Goal: Information Seeking & Learning: Learn about a topic

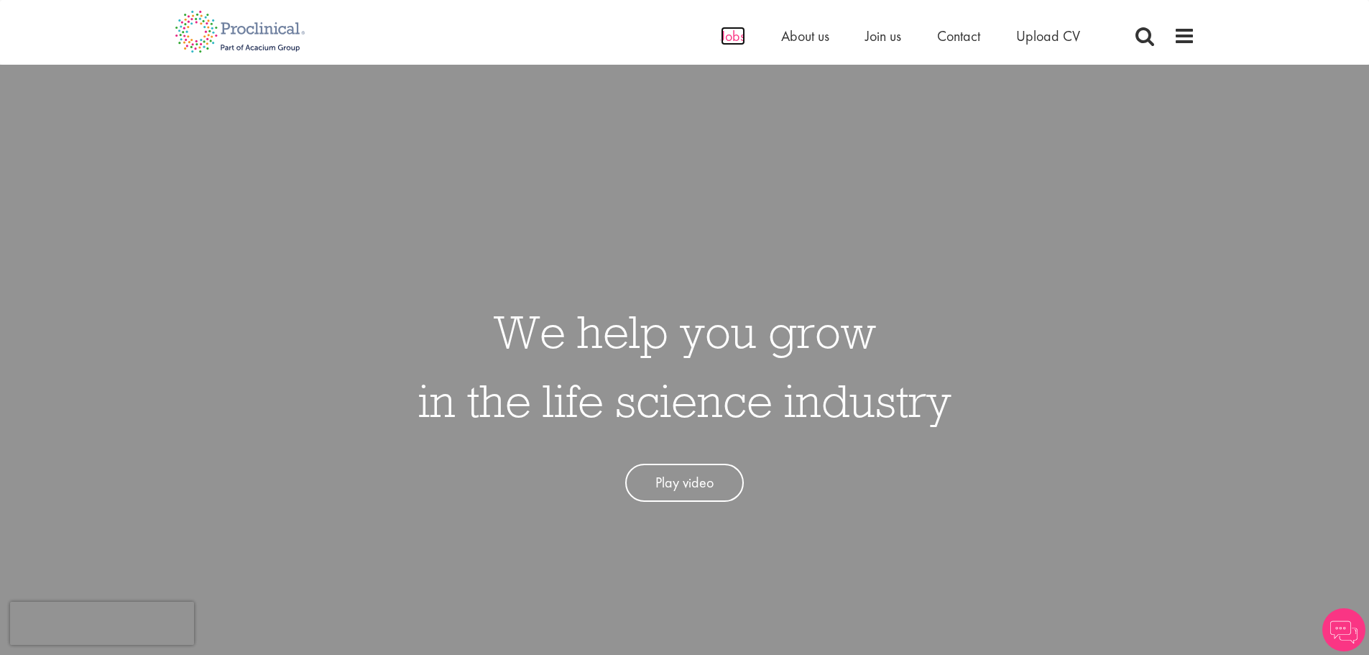
click at [739, 37] on span "Jobs" at bounding box center [733, 36] width 24 height 19
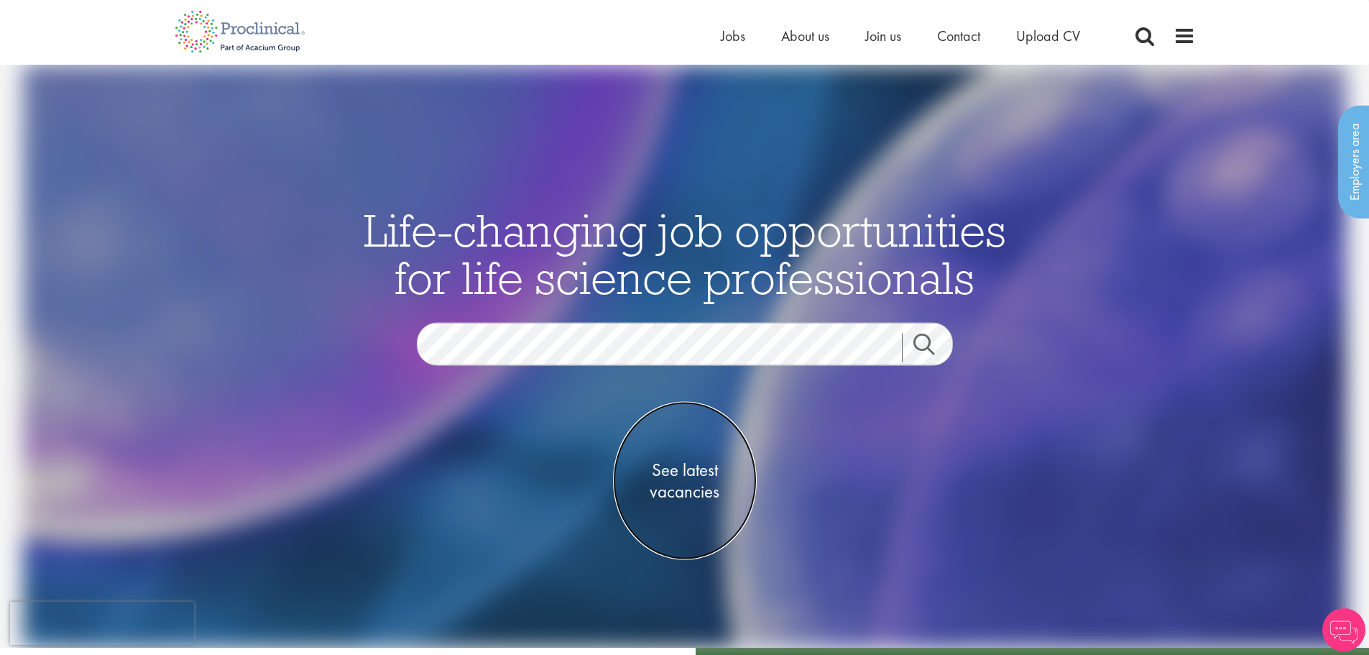
click at [695, 486] on span "See latest vacancies" at bounding box center [685, 480] width 144 height 43
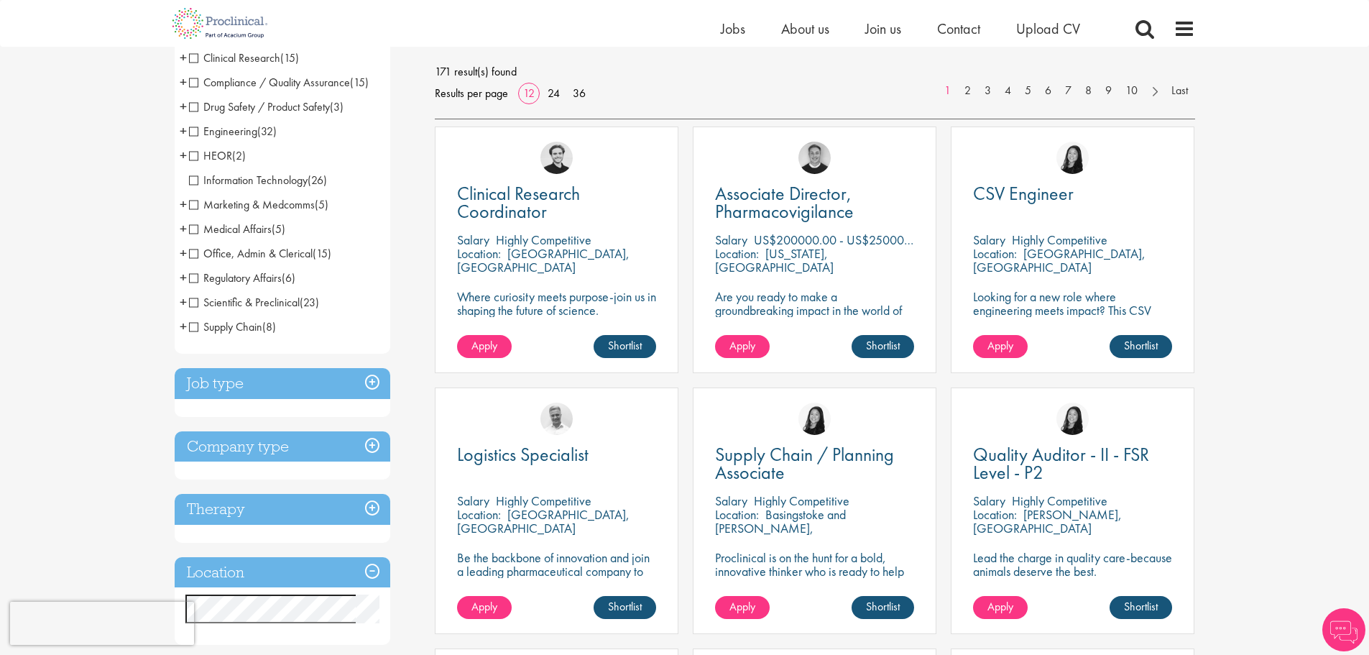
scroll to position [287, 0]
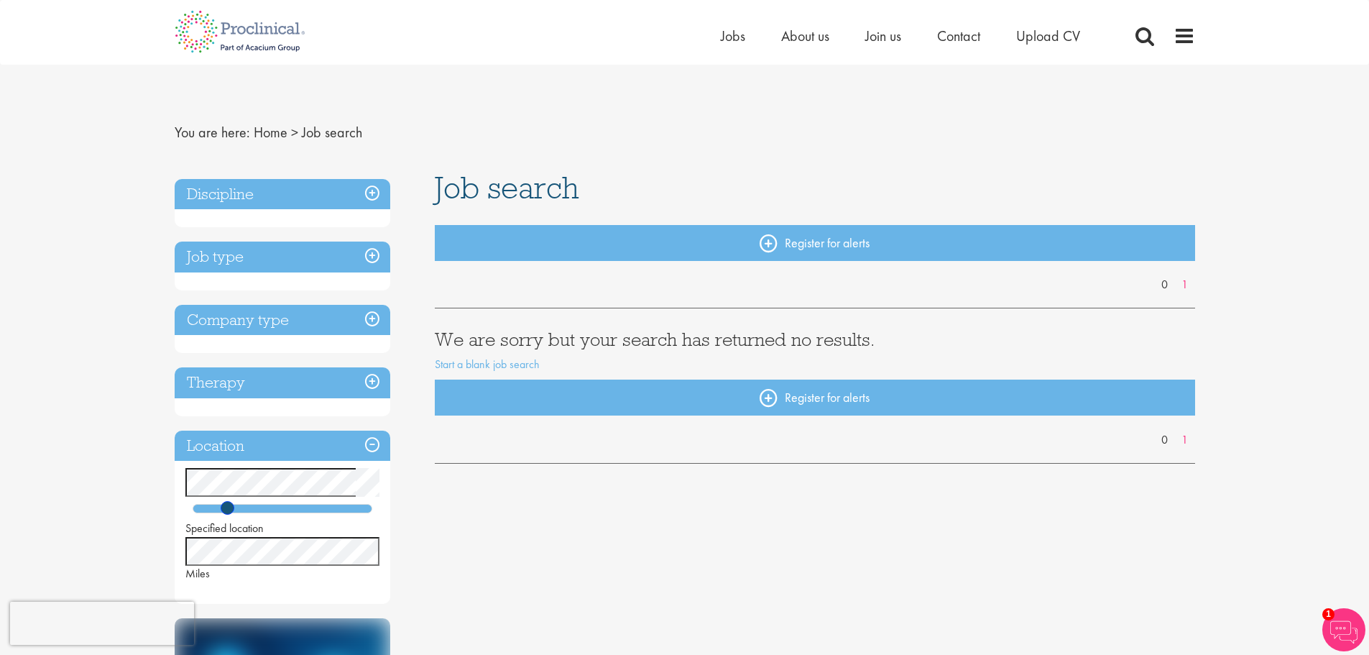
click at [226, 507] on span at bounding box center [228, 508] width 14 height 14
drag, startPoint x: 228, startPoint y: 509, endPoint x: 256, endPoint y: 509, distance: 28.0
click at [256, 509] on span at bounding box center [254, 508] width 14 height 14
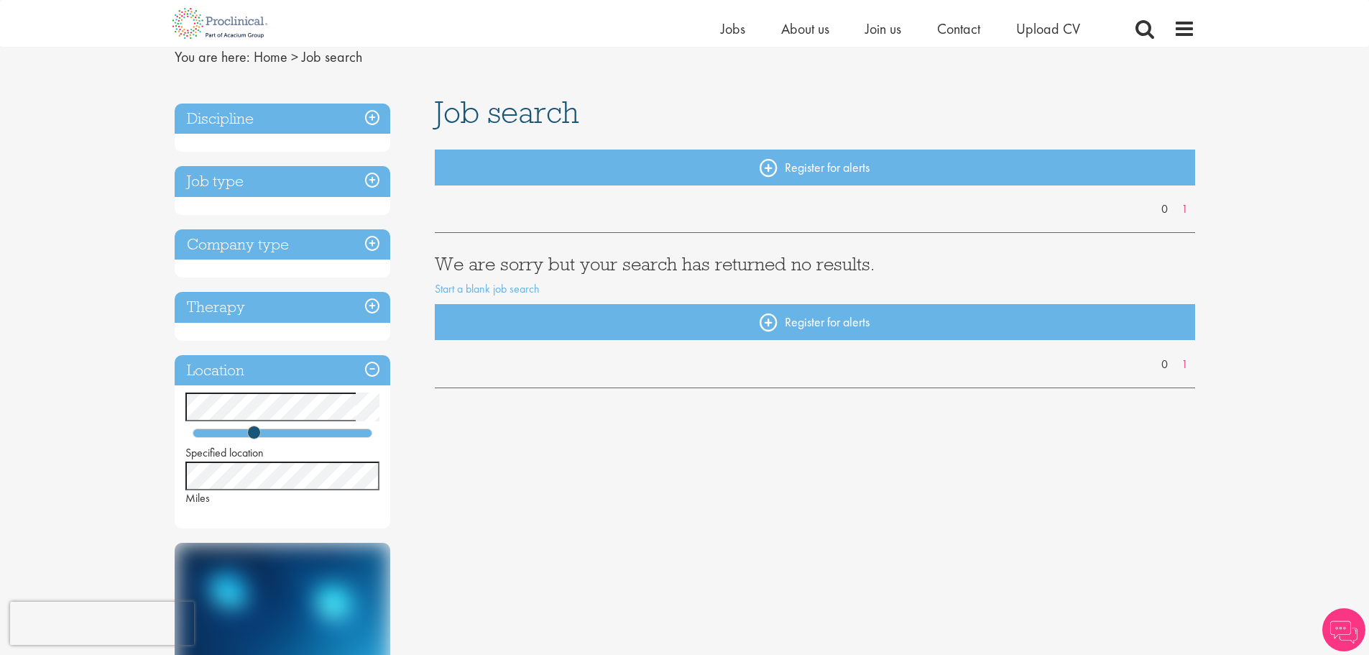
scroll to position [144, 0]
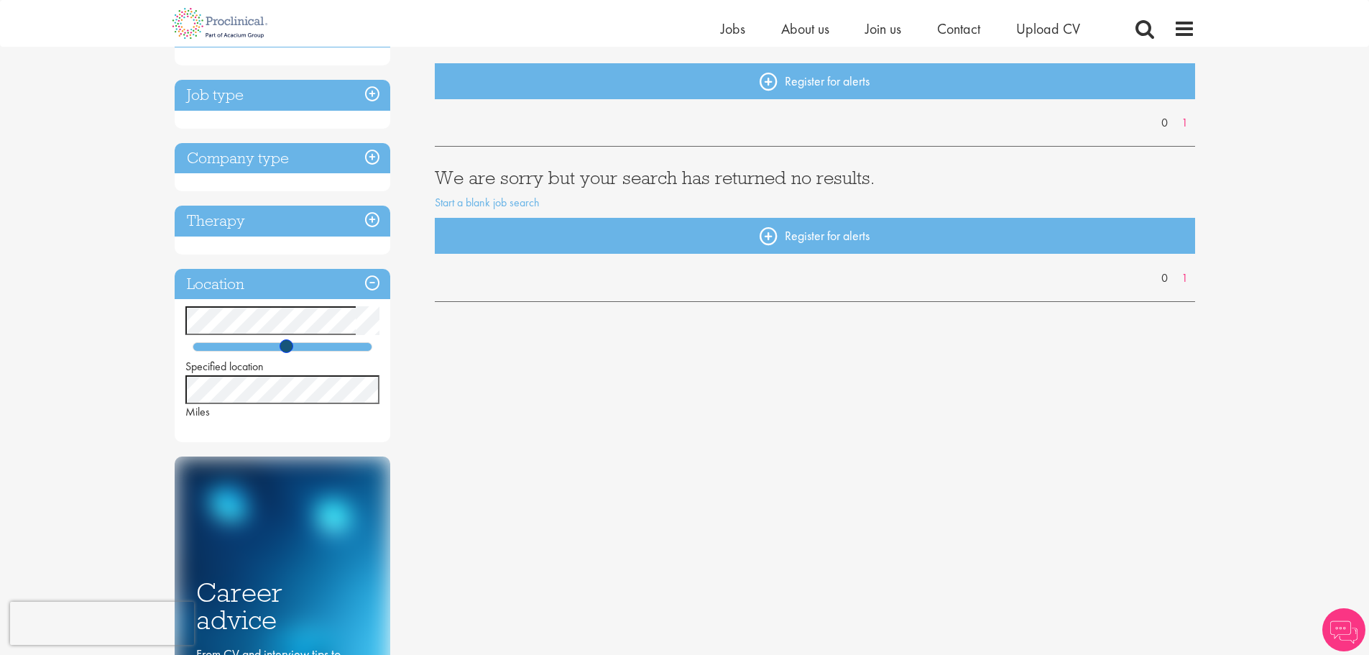
drag, startPoint x: 256, startPoint y: 343, endPoint x: 290, endPoint y: 347, distance: 33.2
click at [290, 347] on span at bounding box center [286, 346] width 14 height 14
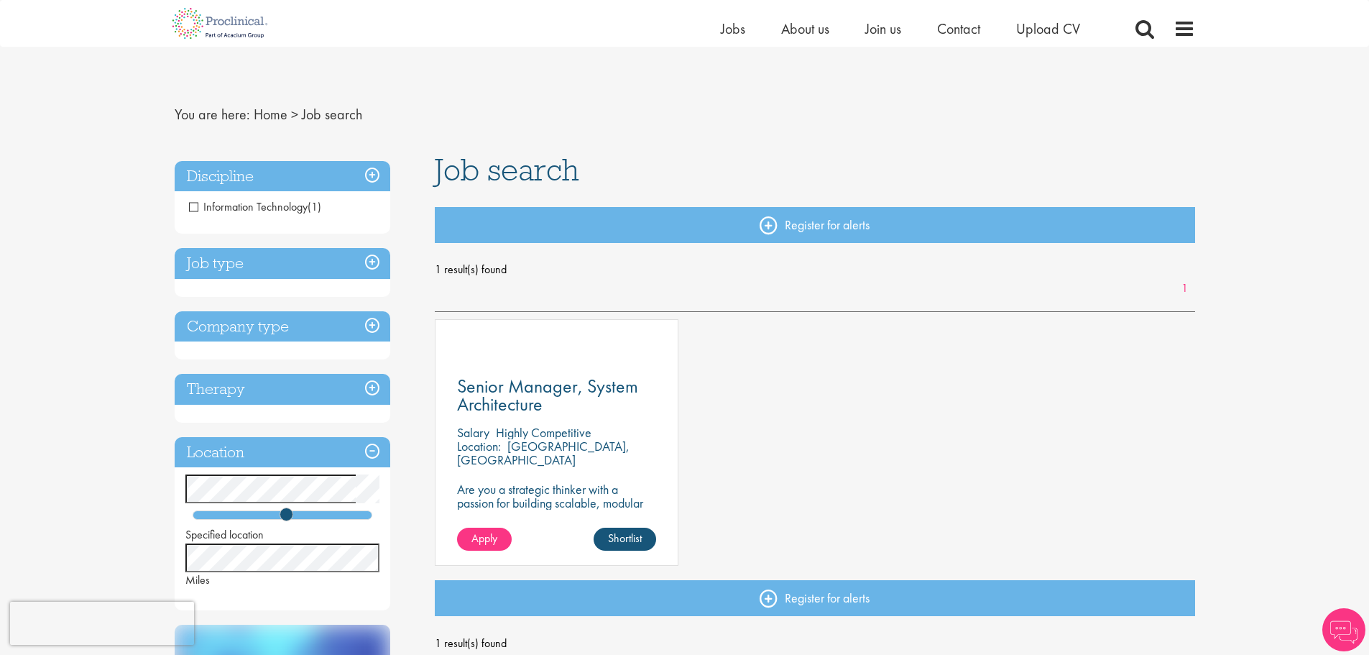
scroll to position [72, 0]
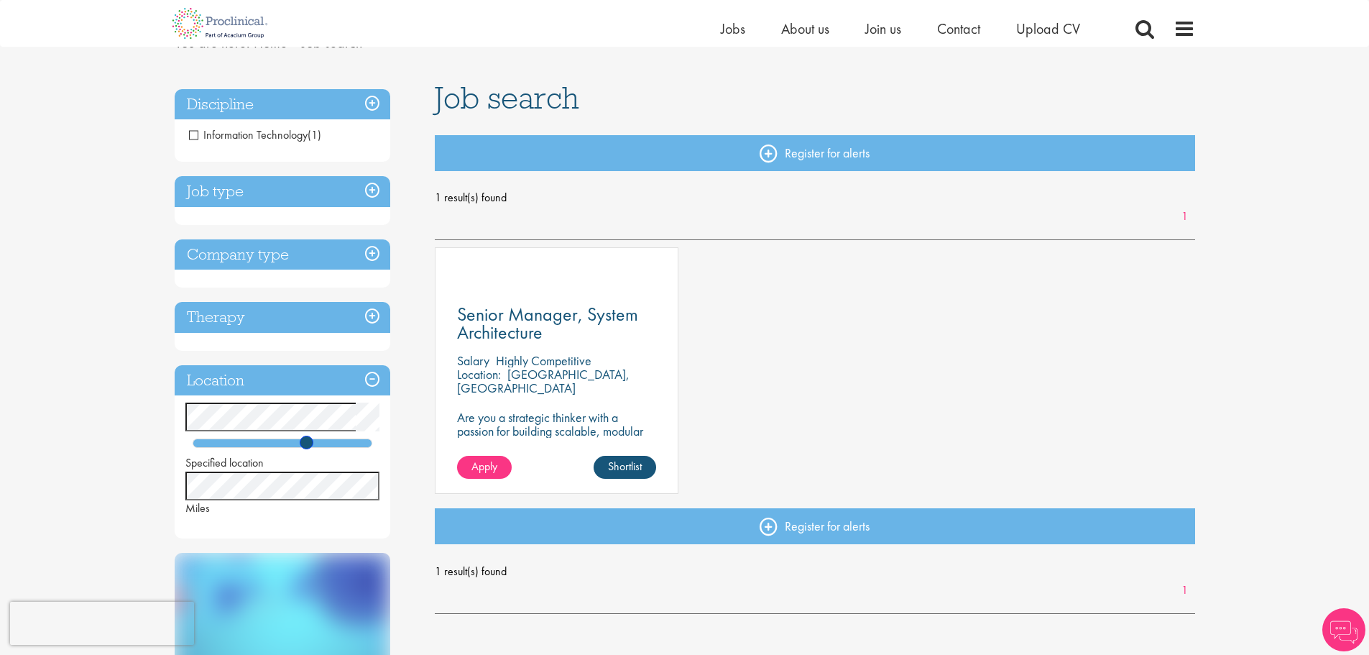
drag, startPoint x: 289, startPoint y: 442, endPoint x: 308, endPoint y: 442, distance: 19.4
click at [308, 442] on span at bounding box center [307, 442] width 14 height 14
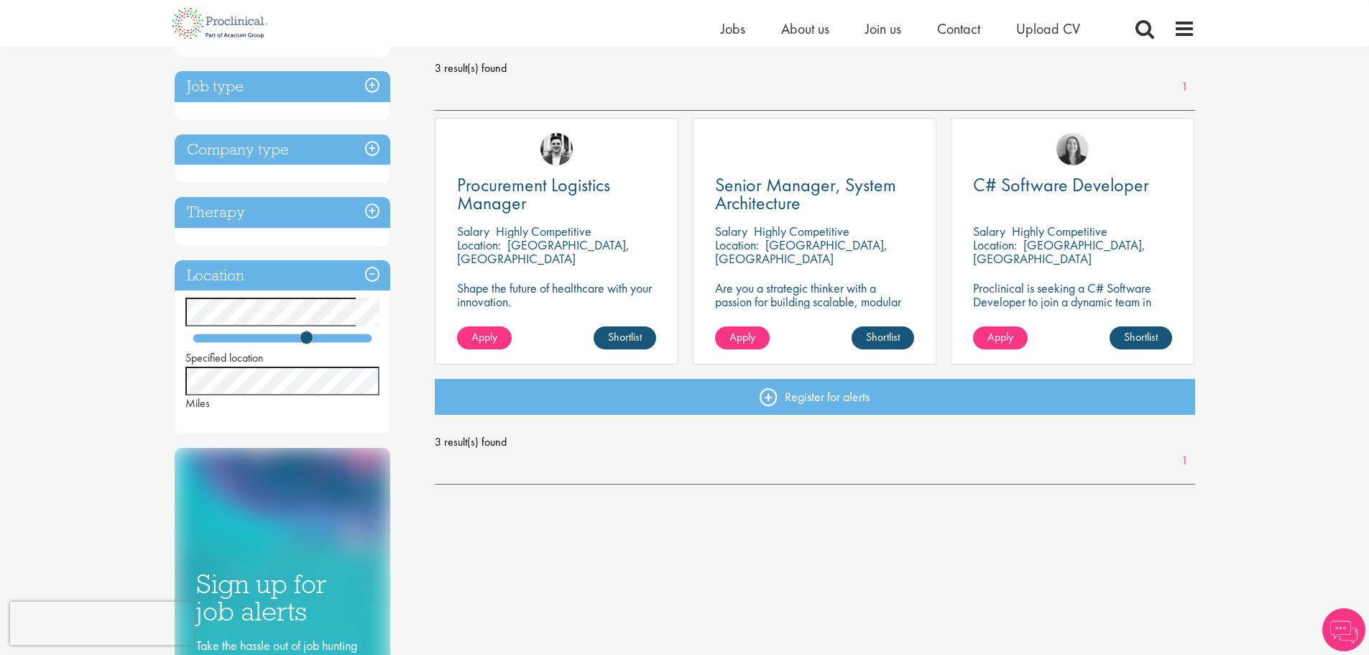
scroll to position [216, 0]
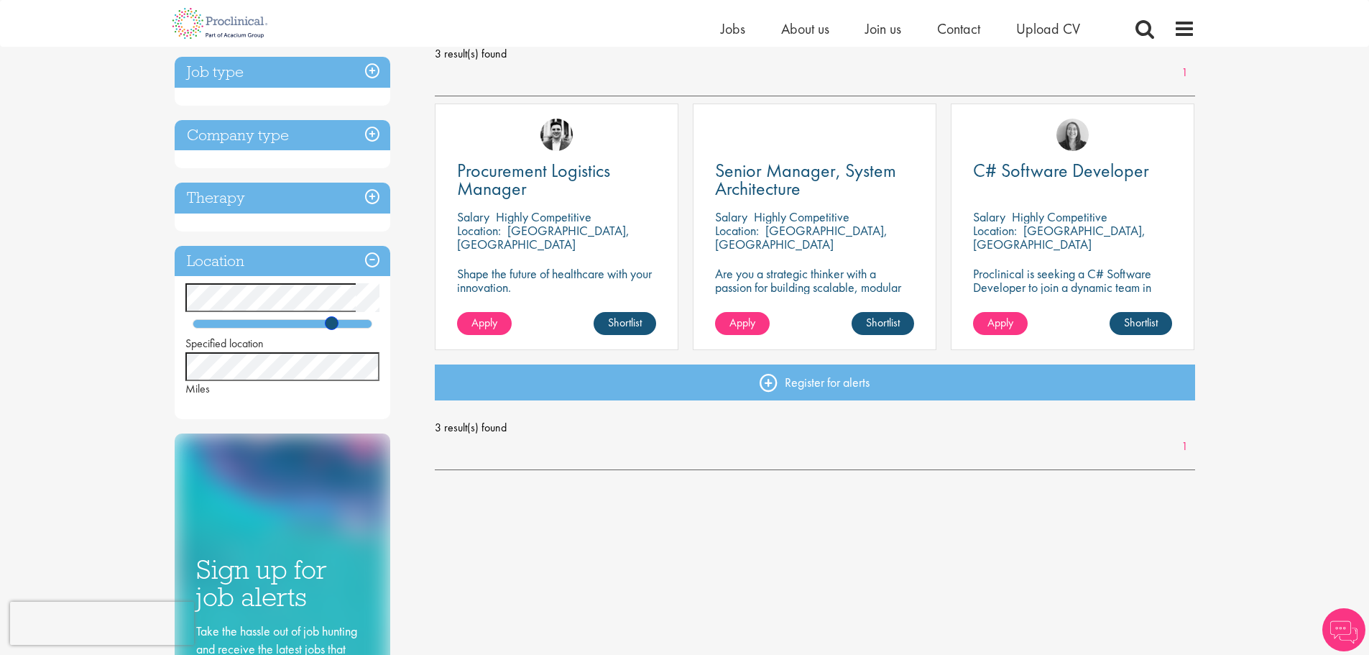
drag, startPoint x: 303, startPoint y: 325, endPoint x: 328, endPoint y: 323, distance: 25.2
click at [328, 323] on span at bounding box center [332, 323] width 14 height 14
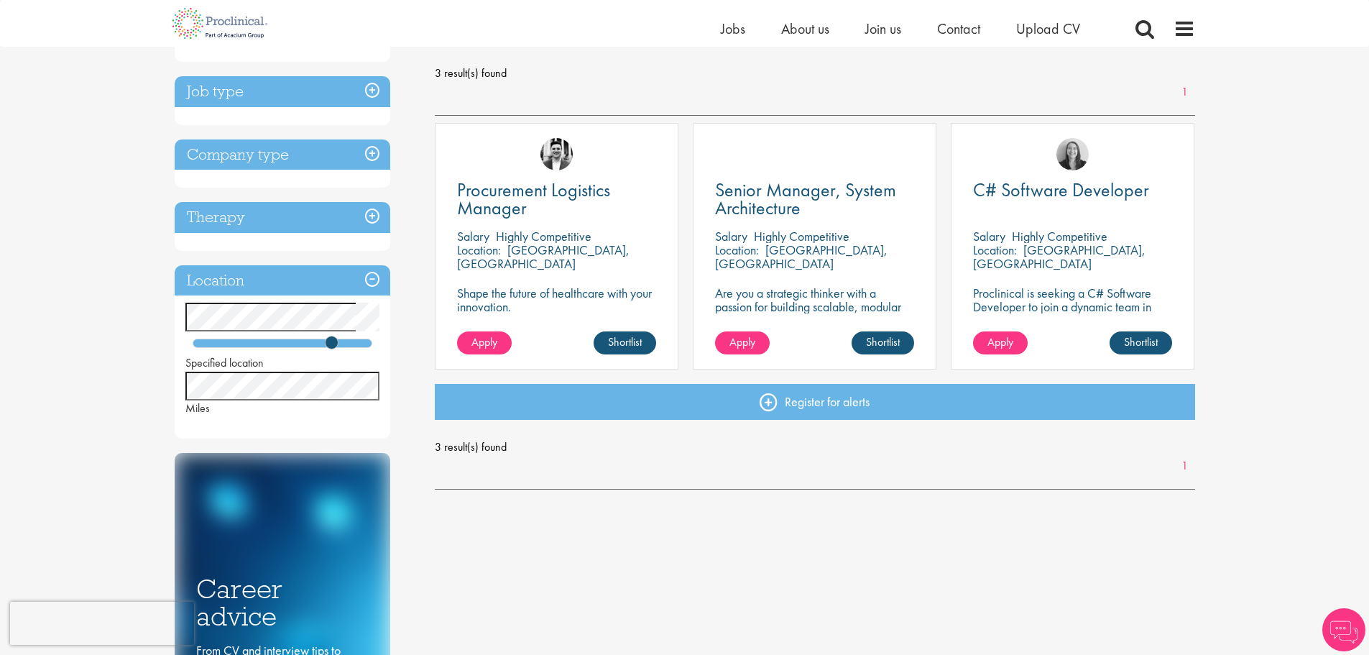
scroll to position [216, 0]
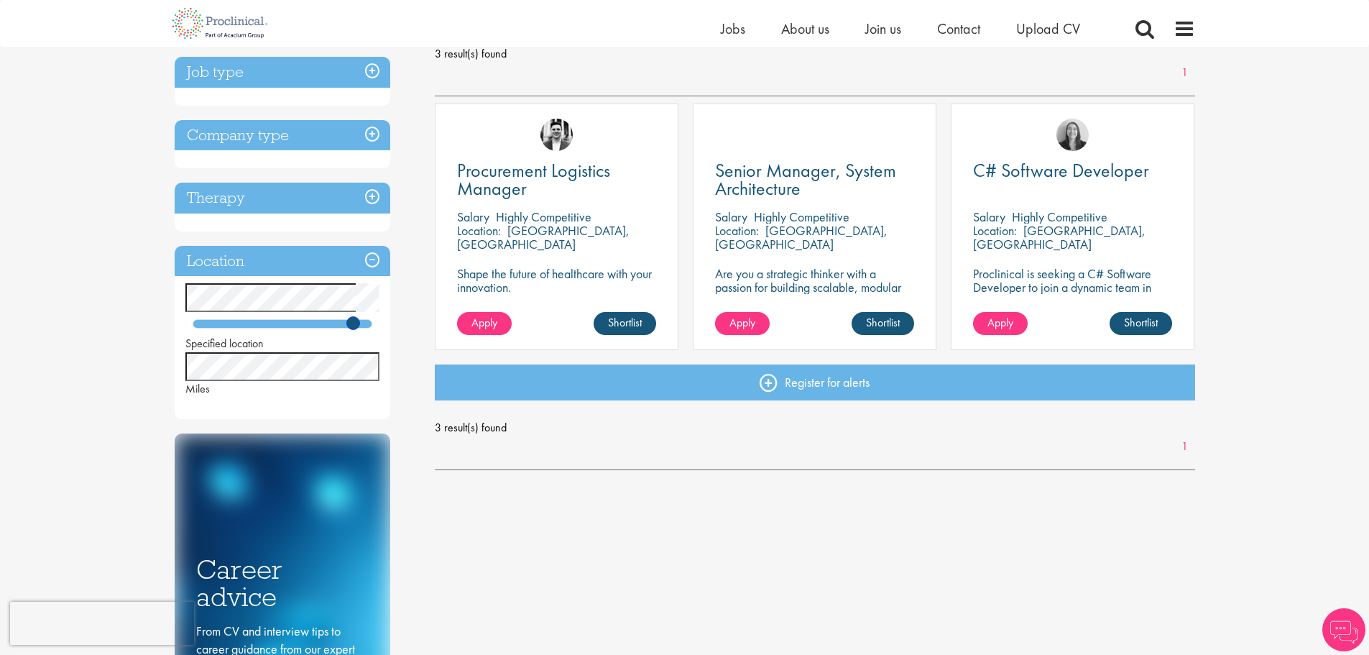
drag, startPoint x: 333, startPoint y: 324, endPoint x: 356, endPoint y: 325, distance: 22.3
click at [356, 325] on span at bounding box center [353, 323] width 14 height 14
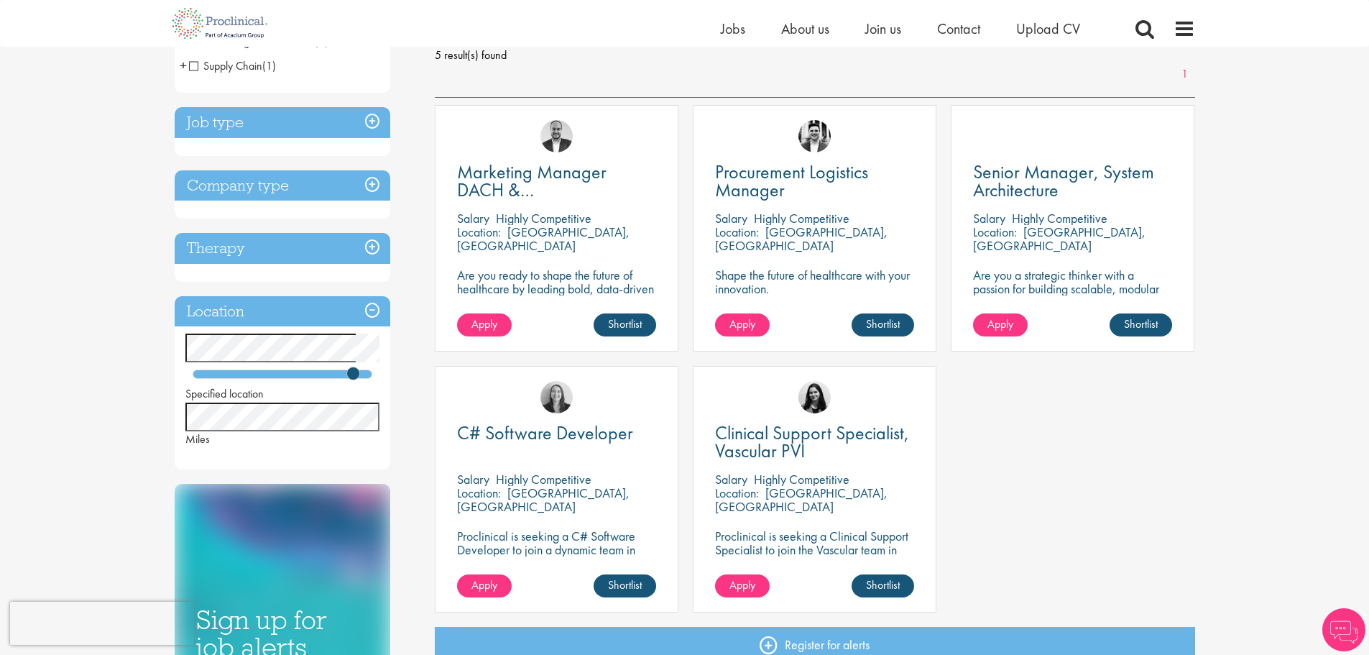
scroll to position [216, 0]
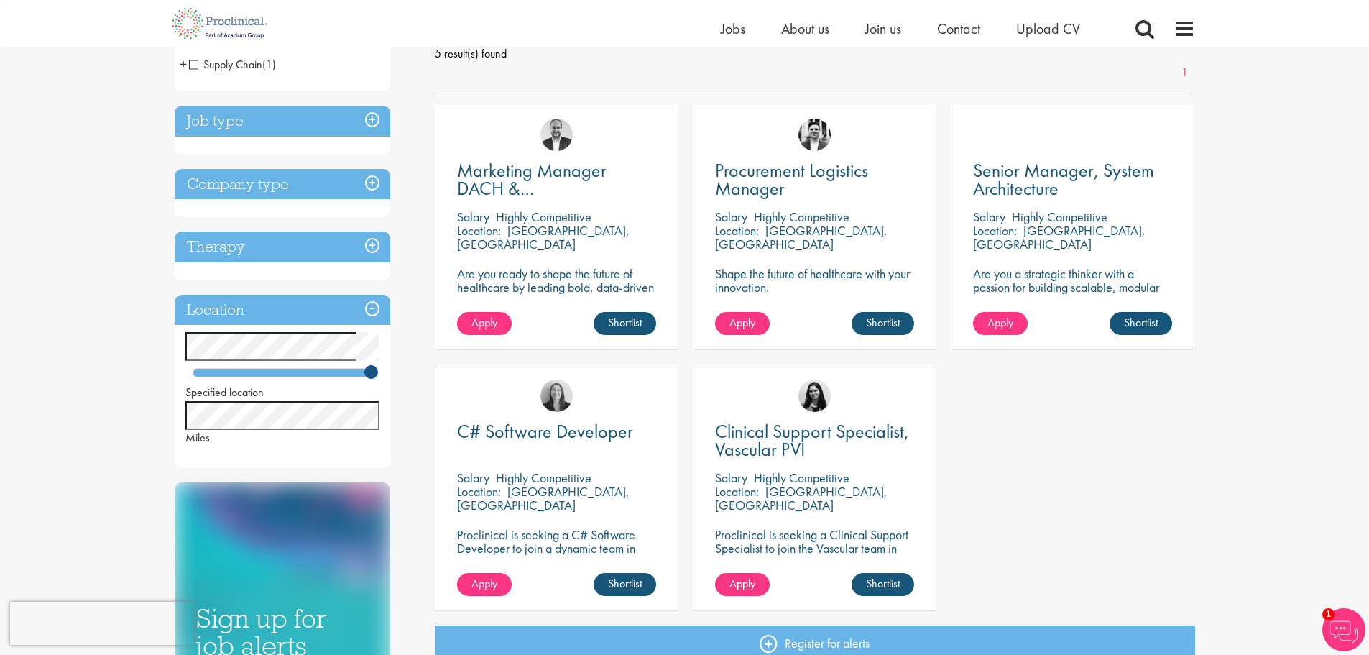
drag, startPoint x: 359, startPoint y: 370, endPoint x: 382, endPoint y: 371, distance: 23.0
click at [382, 371] on div "Specified location Miles" at bounding box center [283, 389] width 216 height 114
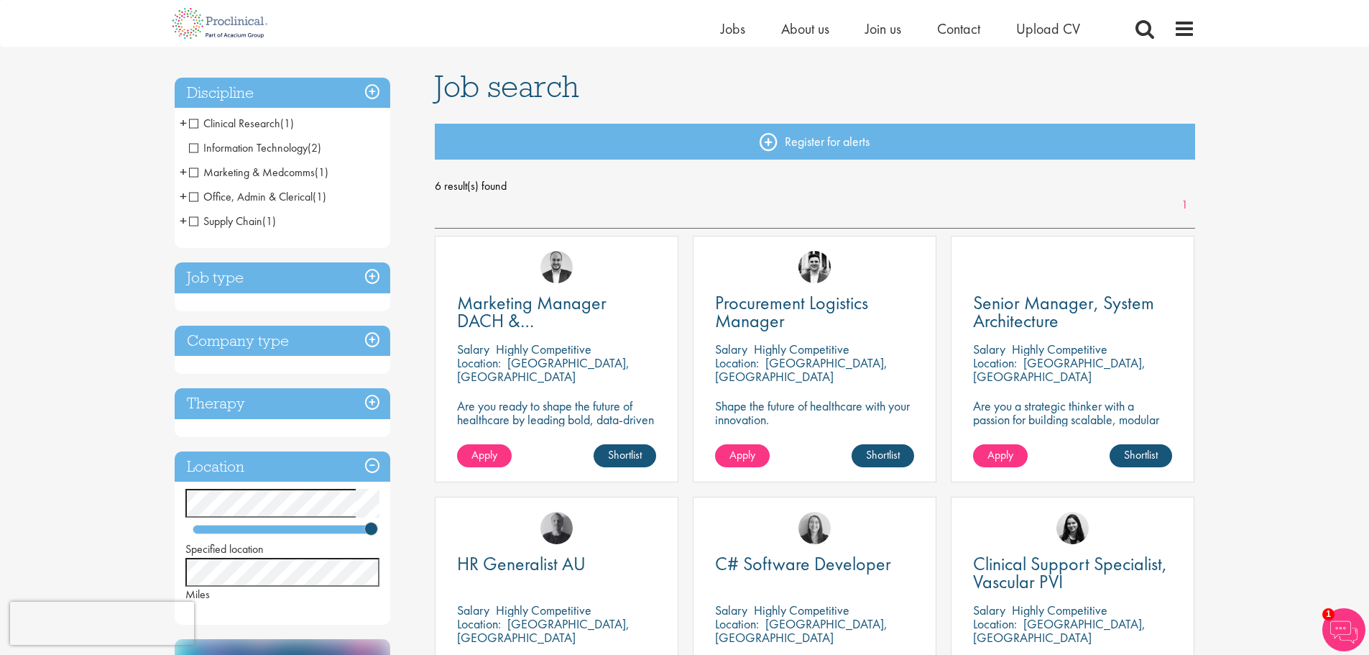
scroll to position [72, 0]
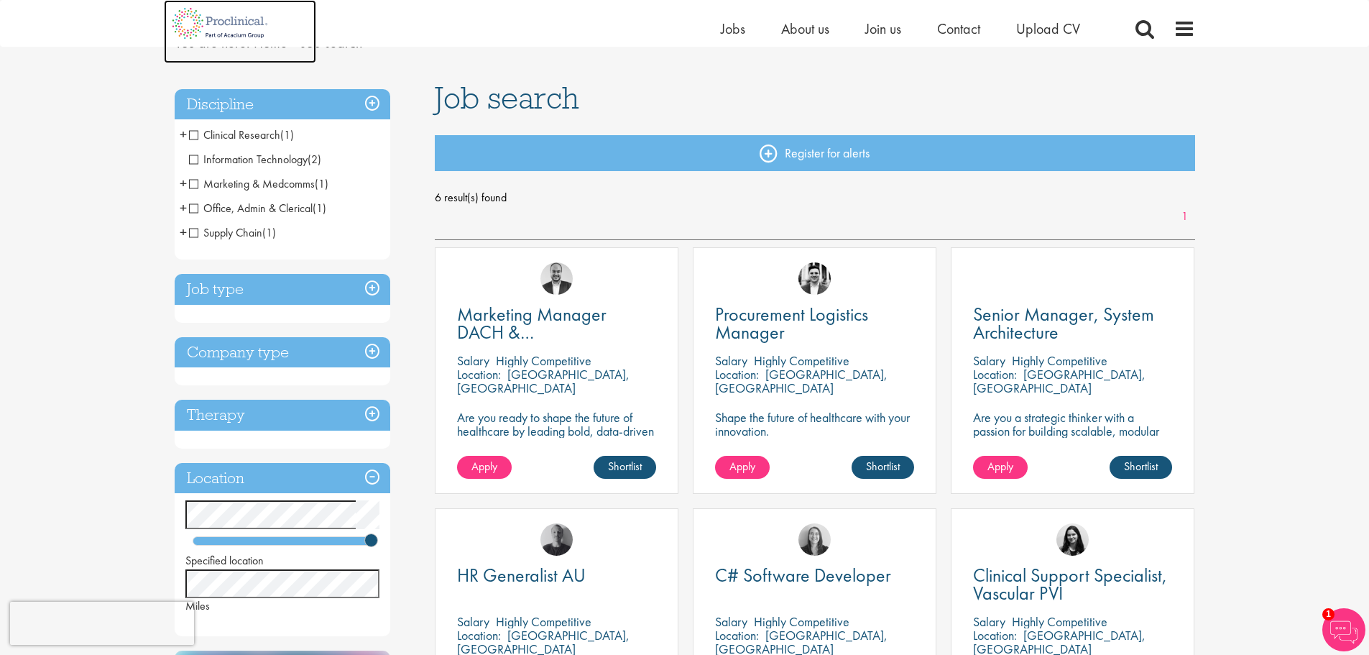
click at [218, 20] on img at bounding box center [220, 23] width 113 height 47
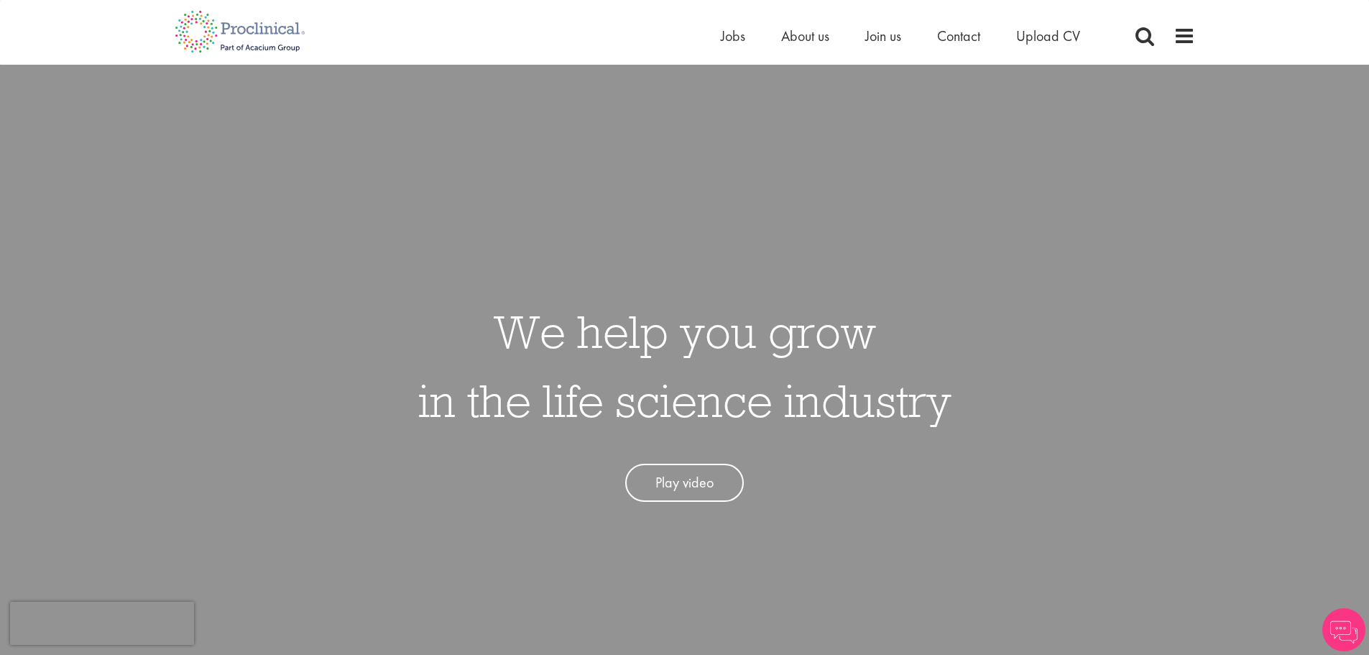
click at [730, 47] on div "Home Jobs About us Join us Contact Upload CV" at bounding box center [918, 39] width 395 height 29
click at [734, 33] on span "Jobs" at bounding box center [733, 36] width 24 height 19
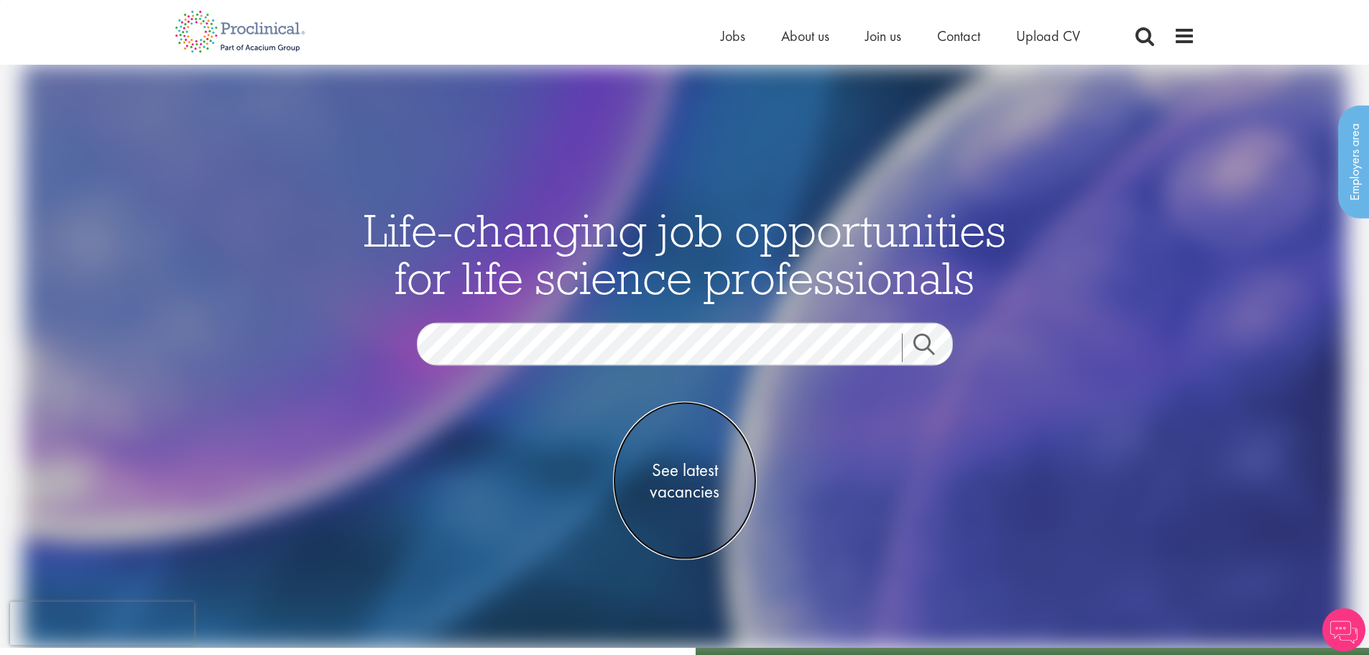
click at [679, 495] on span "See latest vacancies" at bounding box center [685, 480] width 144 height 43
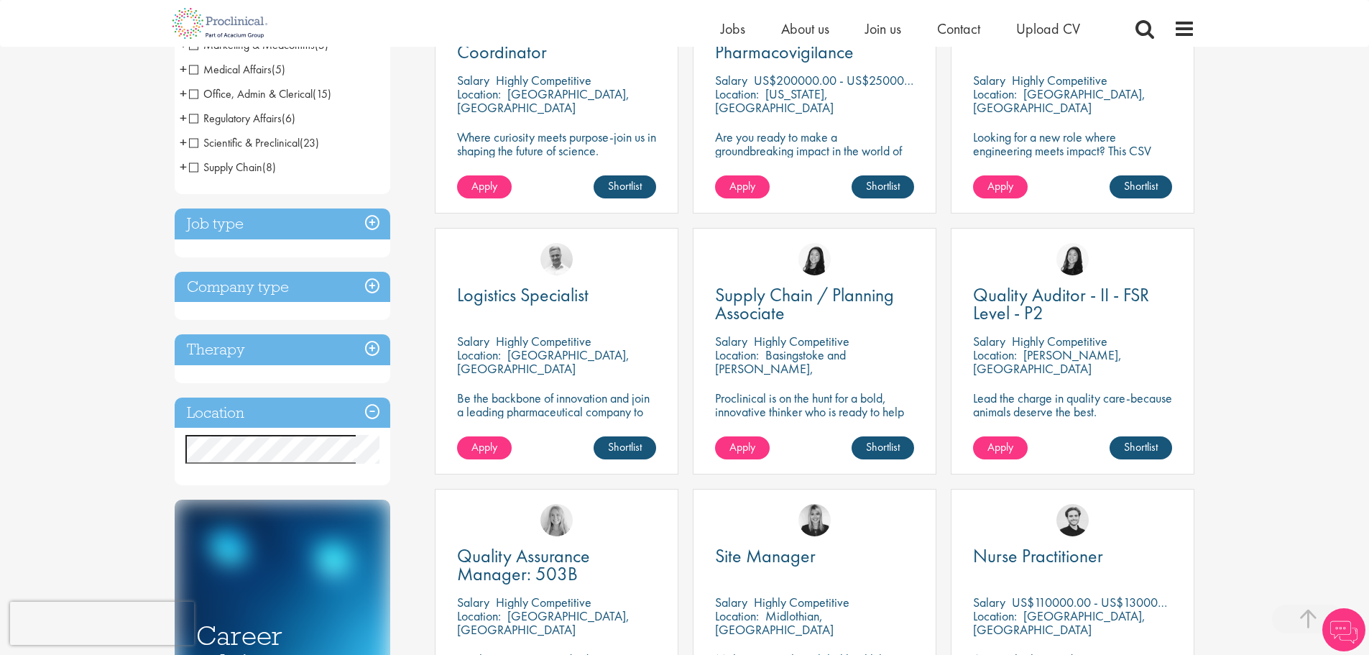
scroll to position [359, 0]
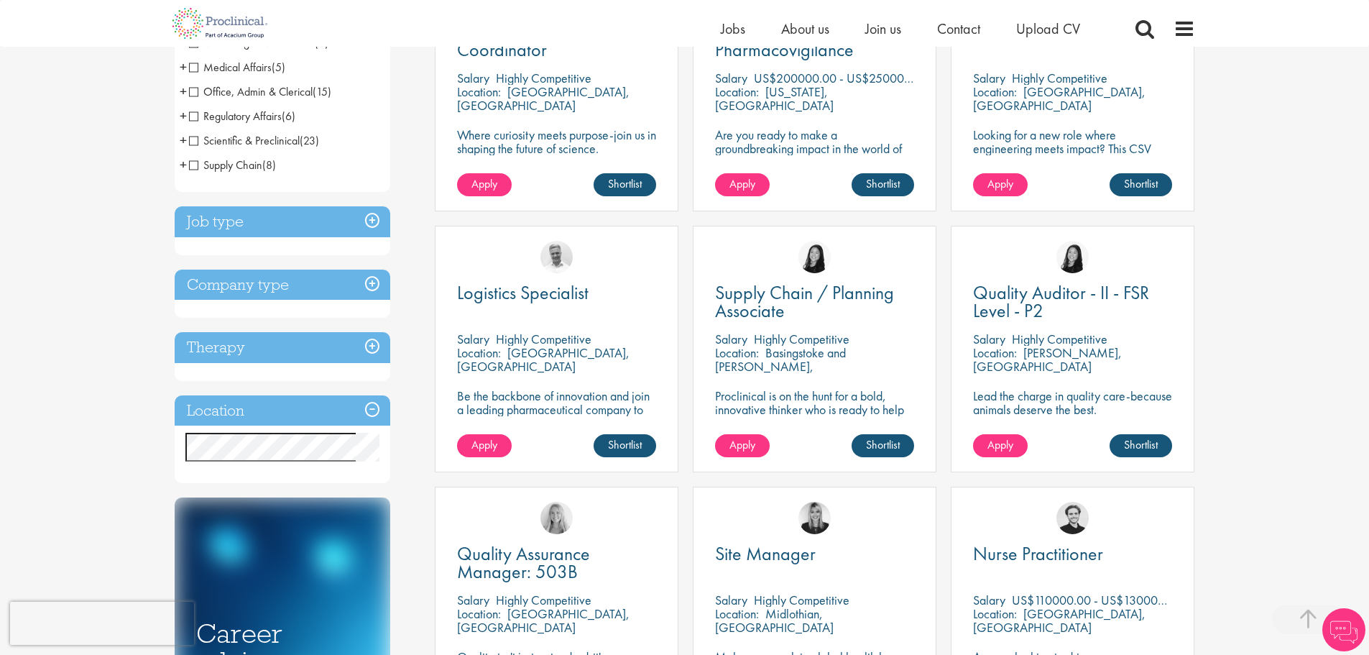
click at [246, 343] on h3 "Therapy" at bounding box center [283, 347] width 216 height 31
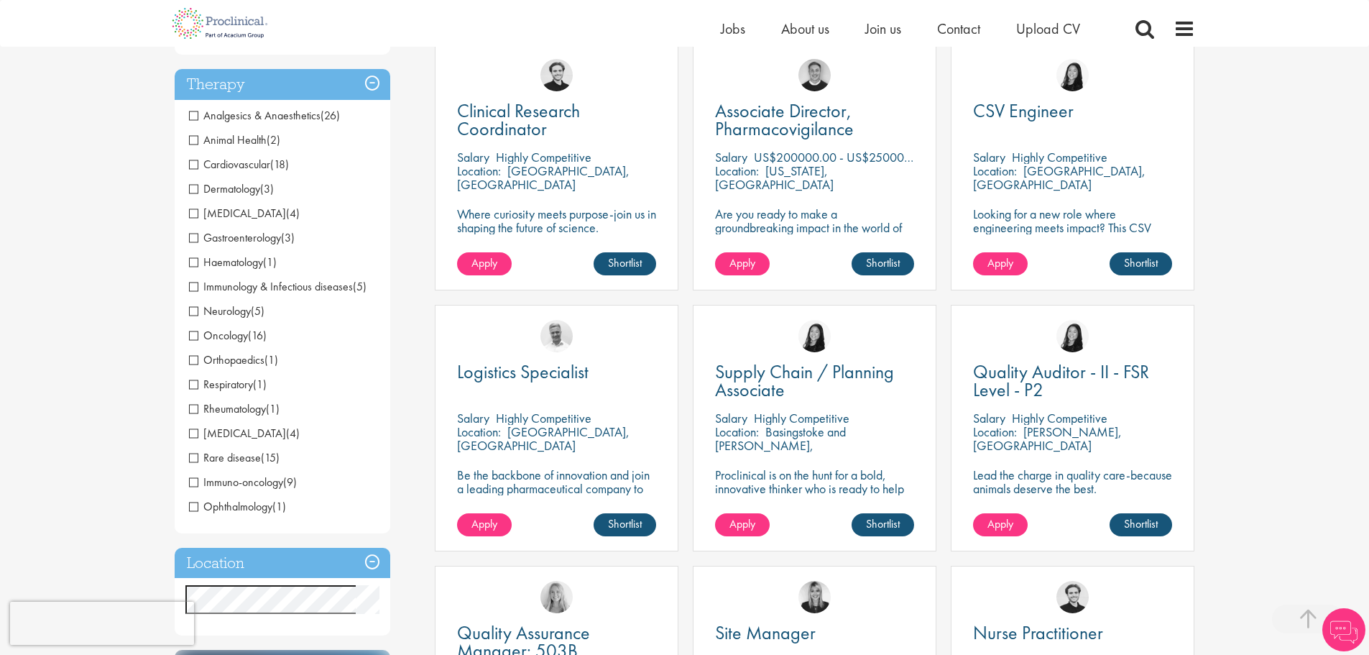
scroll to position [143, 0]
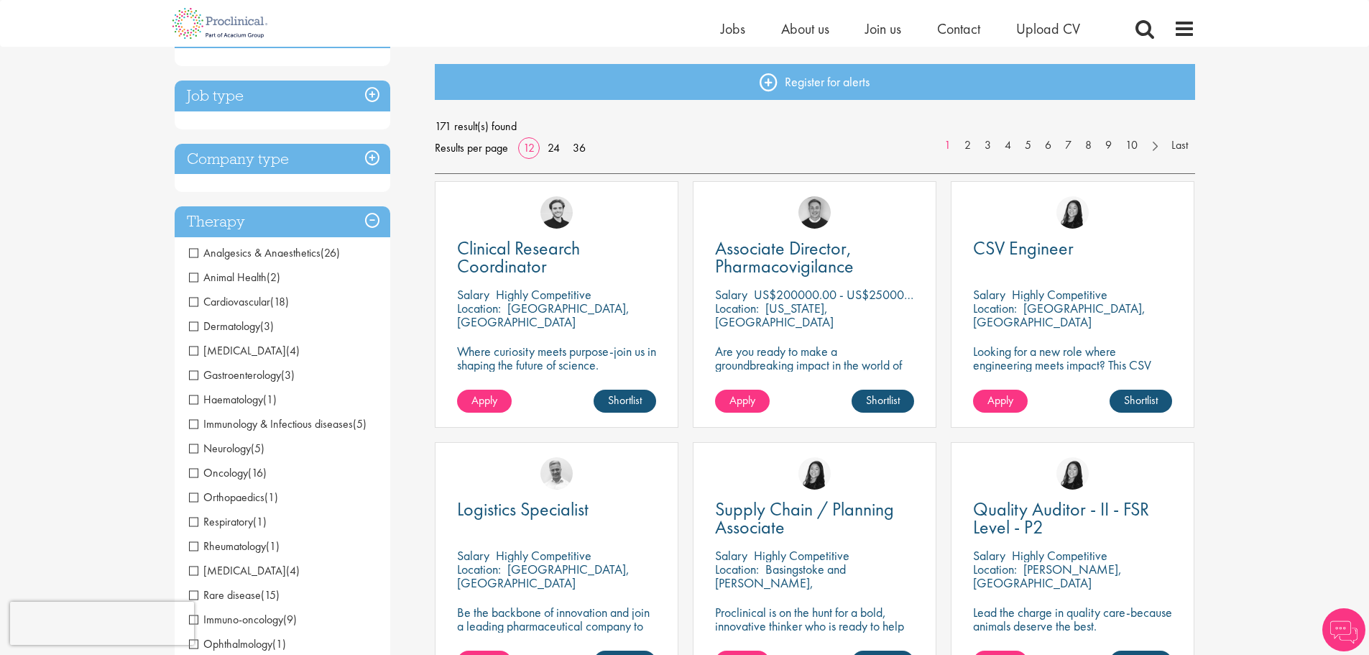
click at [248, 222] on h3 "Therapy" at bounding box center [283, 221] width 216 height 31
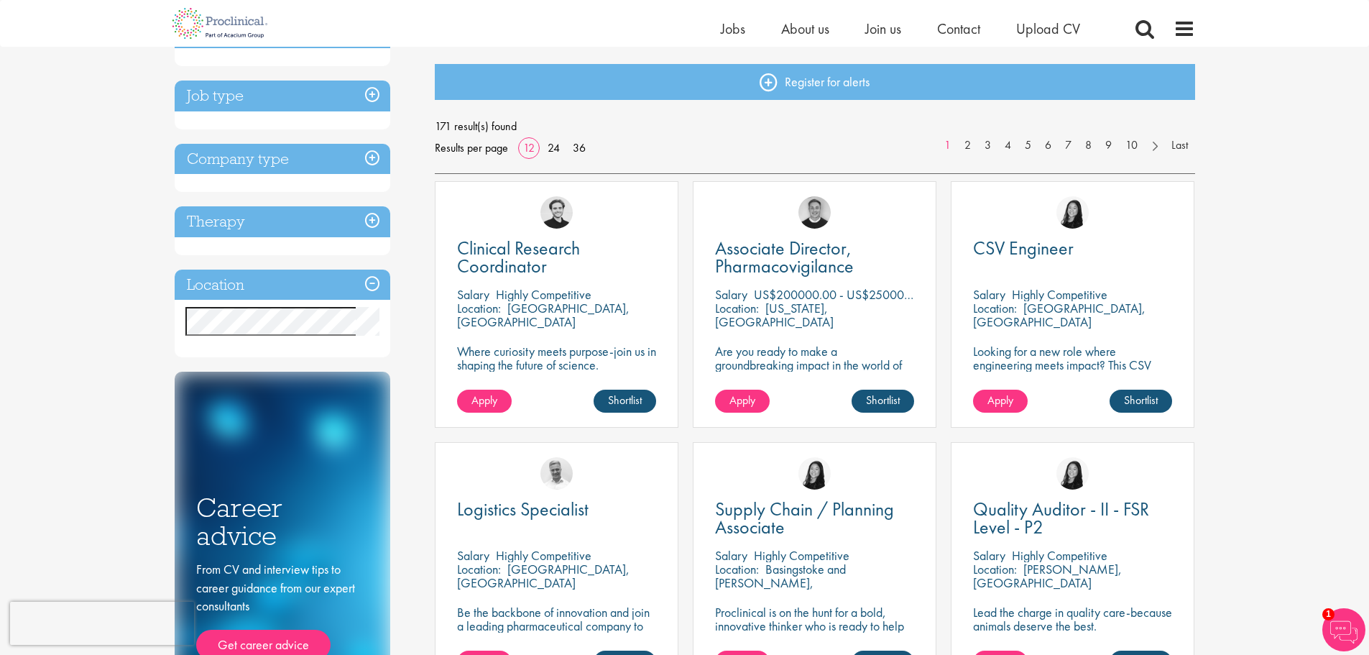
click at [257, 162] on h3 "Company type" at bounding box center [283, 159] width 216 height 31
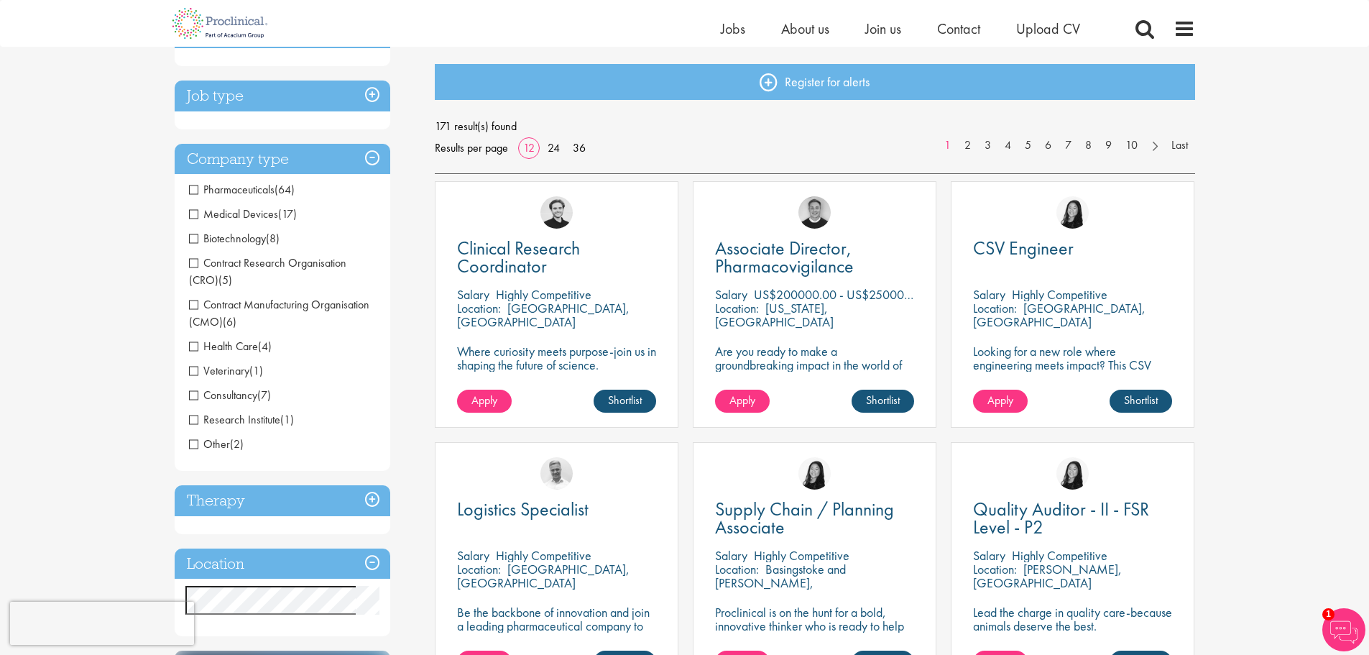
click at [257, 105] on h3 "Job type" at bounding box center [283, 95] width 216 height 31
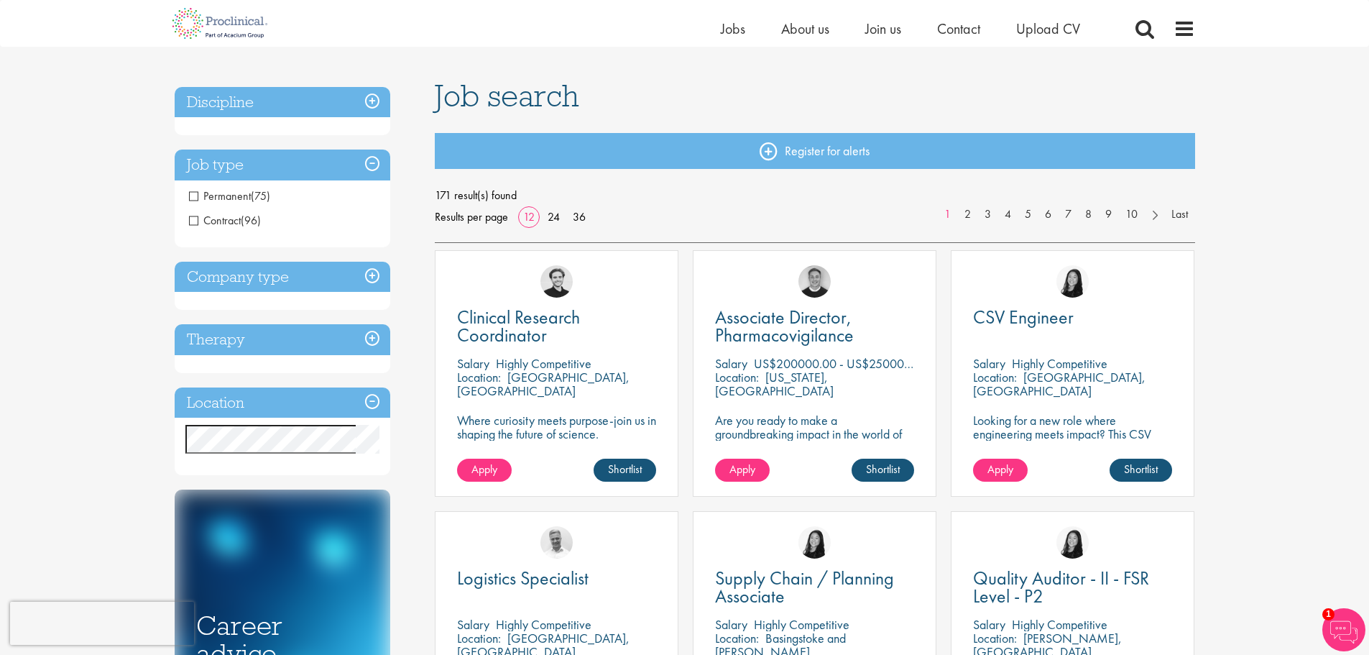
scroll to position [144, 0]
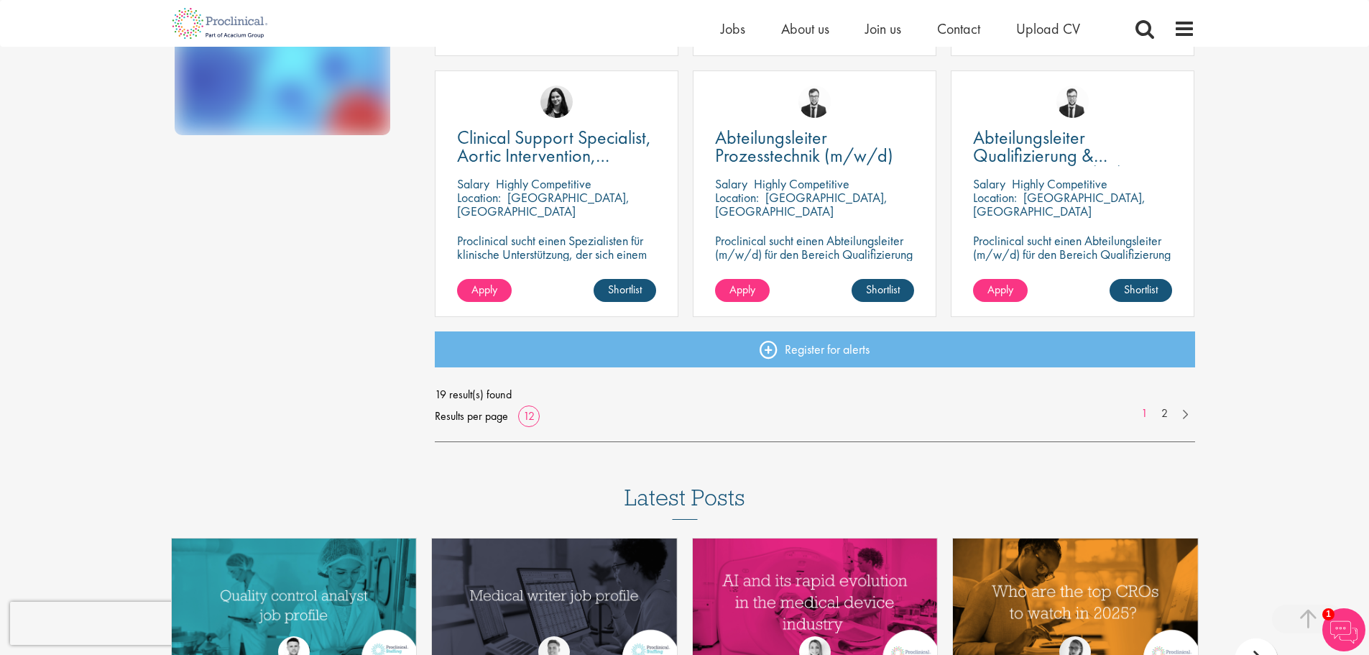
scroll to position [1078, 0]
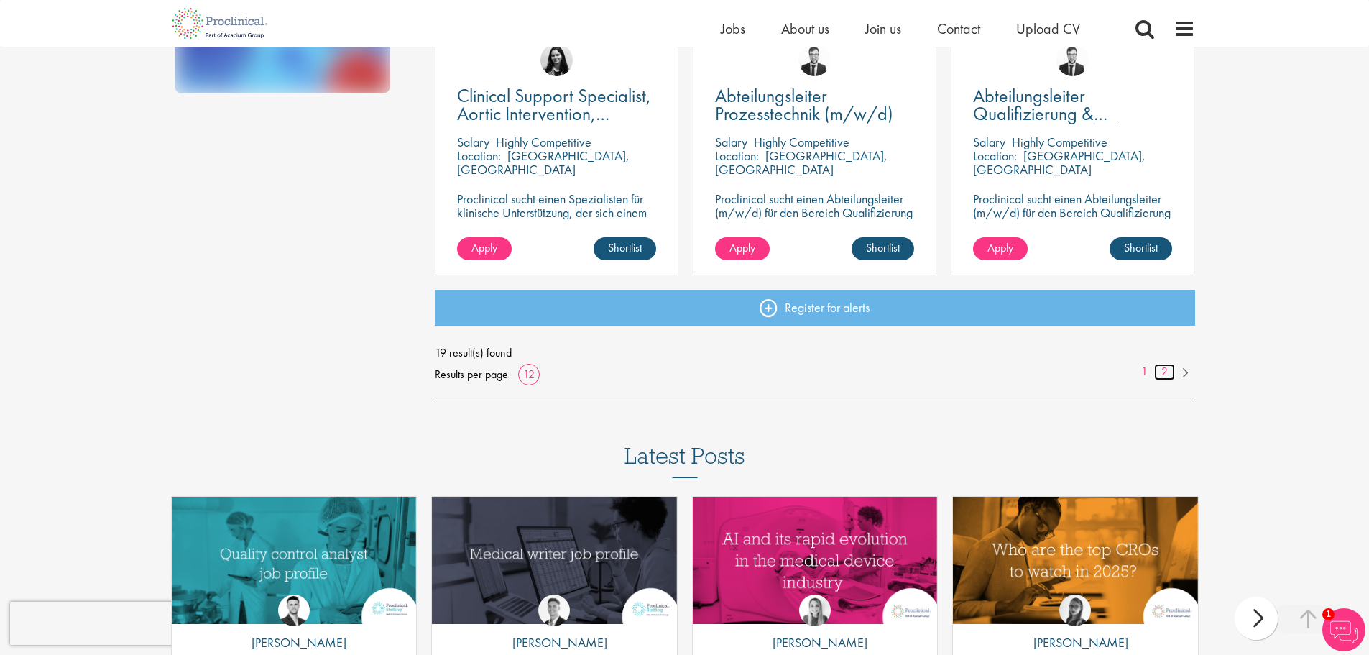
click at [1169, 371] on link "2" at bounding box center [1164, 372] width 21 height 17
